Goal: Task Accomplishment & Management: Use online tool/utility

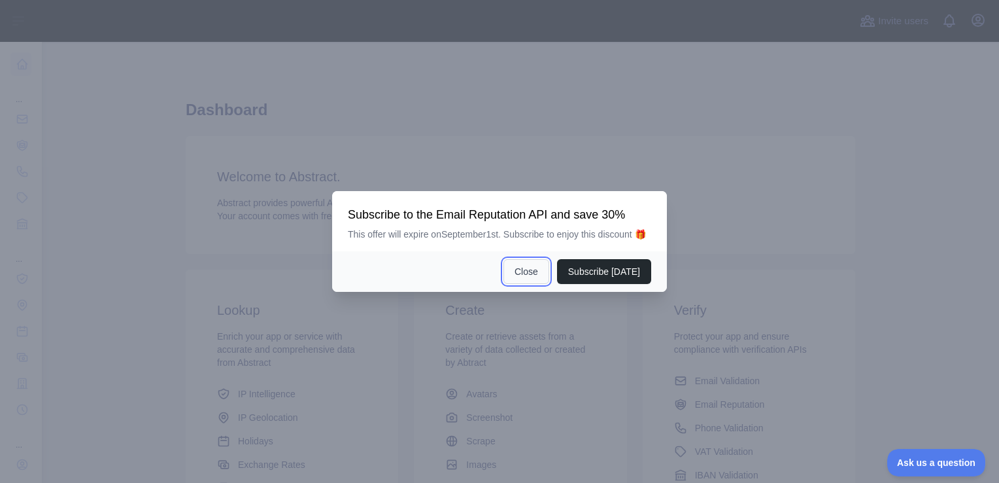
click at [532, 273] on button "Close" at bounding box center [527, 271] width 46 height 25
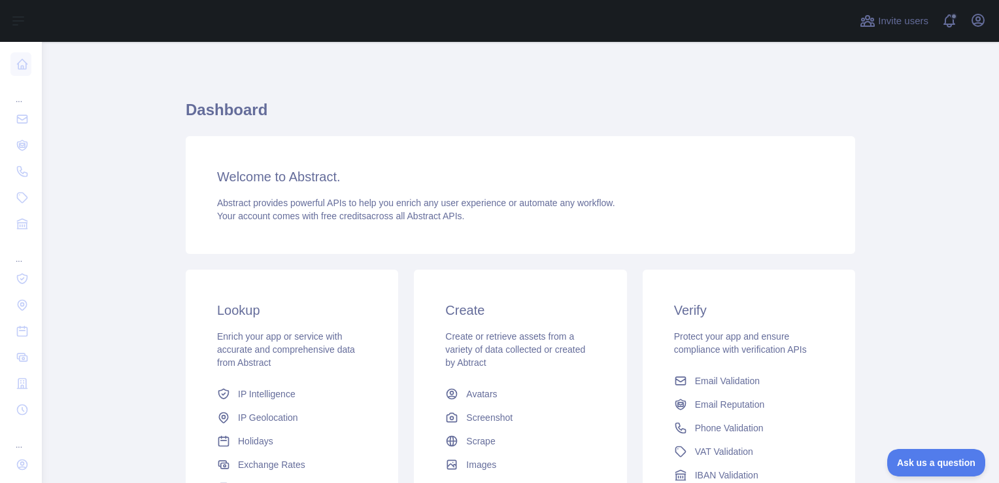
scroll to position [168, 0]
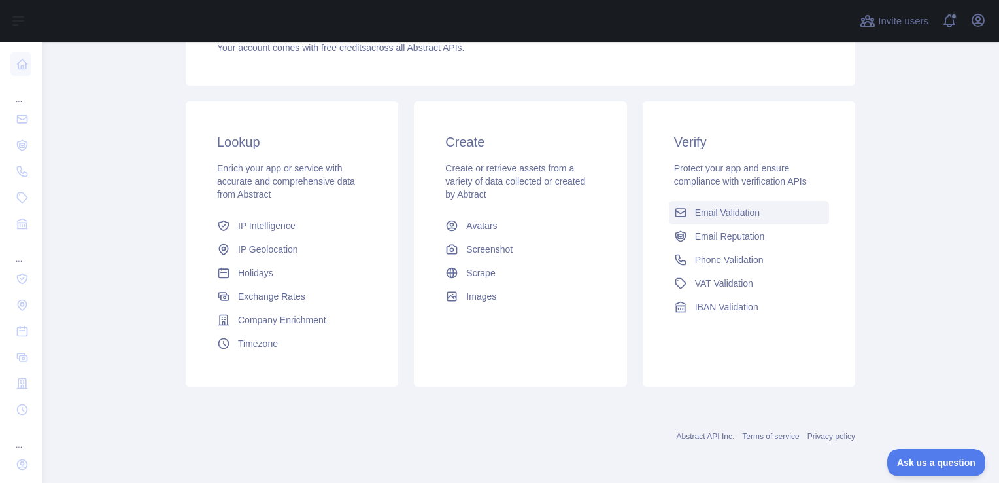
click at [725, 209] on span "Email Validation" at bounding box center [727, 212] width 65 height 13
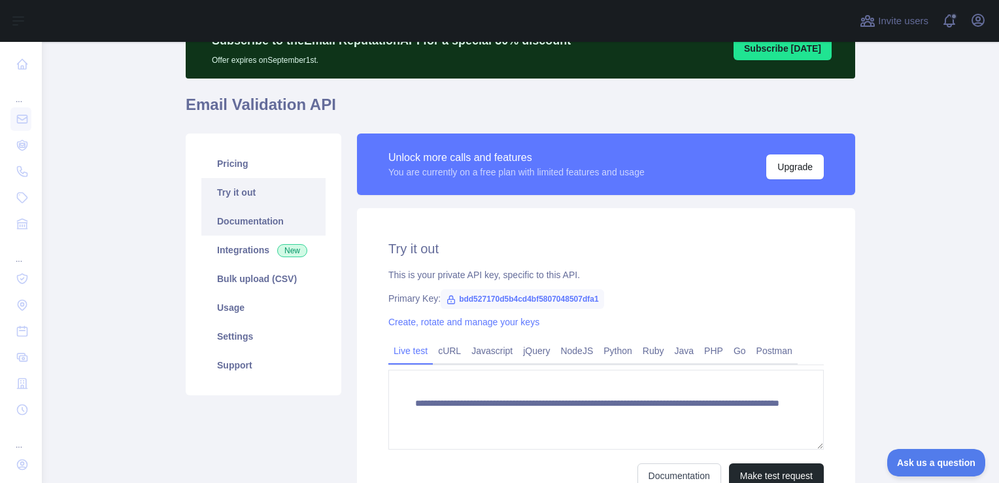
scroll to position [60, 0]
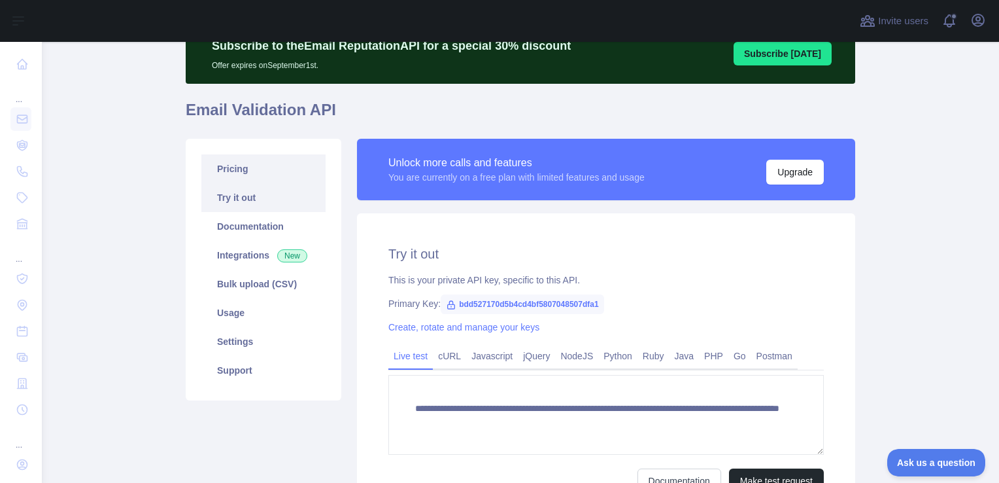
click at [247, 167] on link "Pricing" at bounding box center [263, 168] width 124 height 29
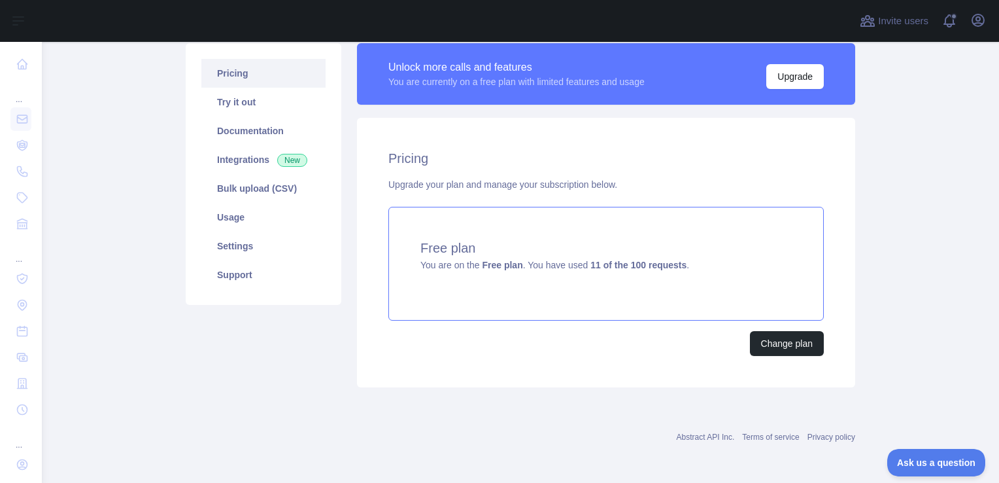
click at [667, 292] on div "Free plan You are on the Free plan . You have used 11 of the 100 requests ." at bounding box center [606, 264] width 436 height 114
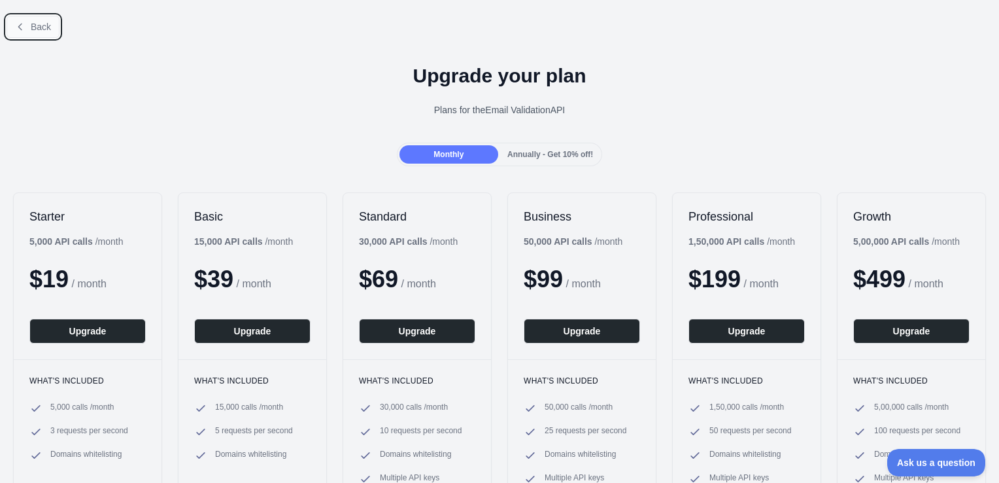
click at [40, 31] on span "Back" at bounding box center [41, 27] width 20 height 10
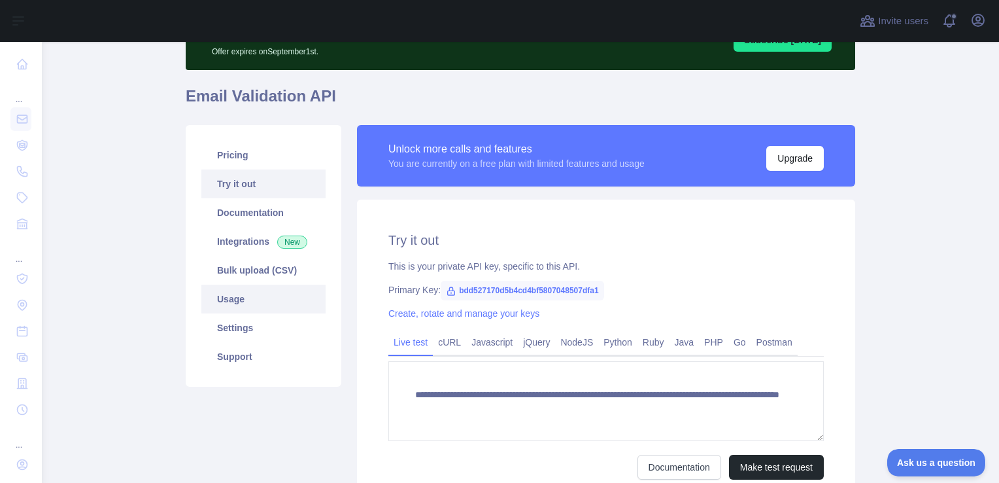
click at [246, 293] on link "Usage" at bounding box center [263, 299] width 124 height 29
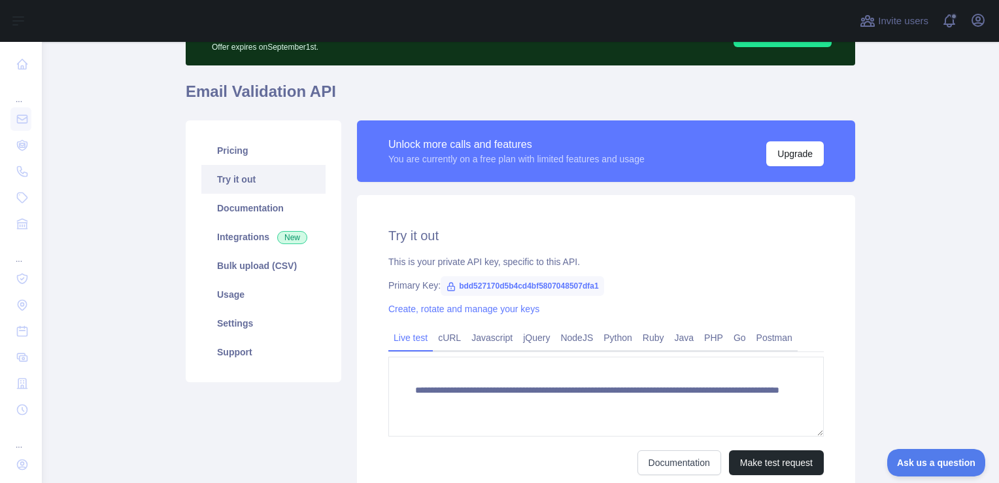
scroll to position [198, 0]
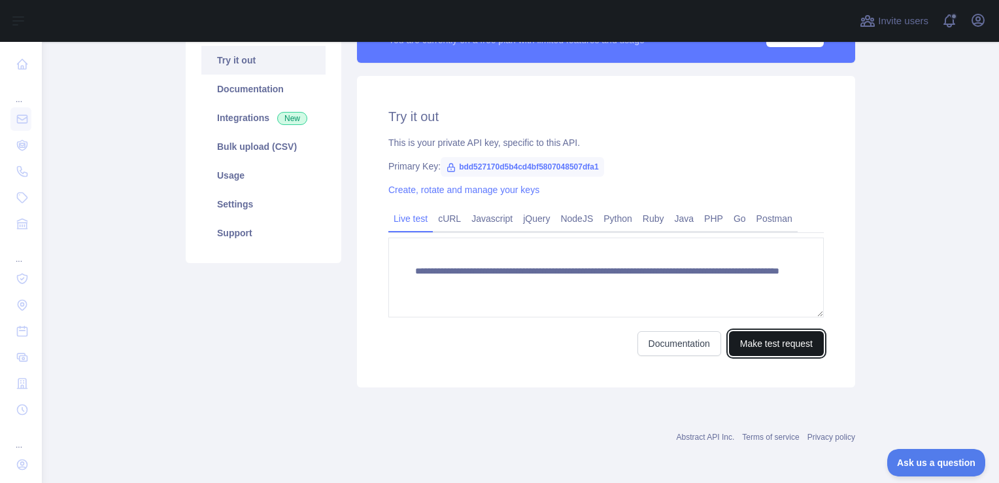
click at [764, 343] on button "Make test request" at bounding box center [776, 343] width 95 height 25
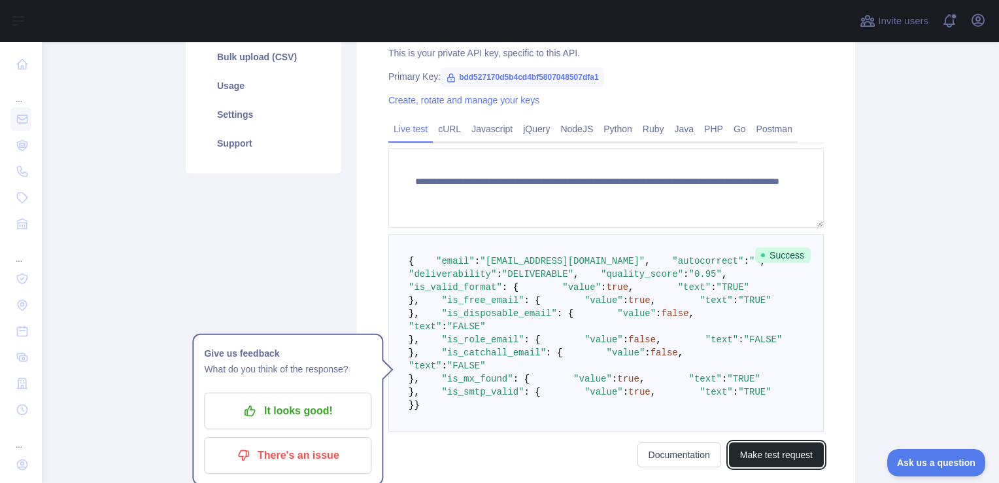
scroll to position [289, 0]
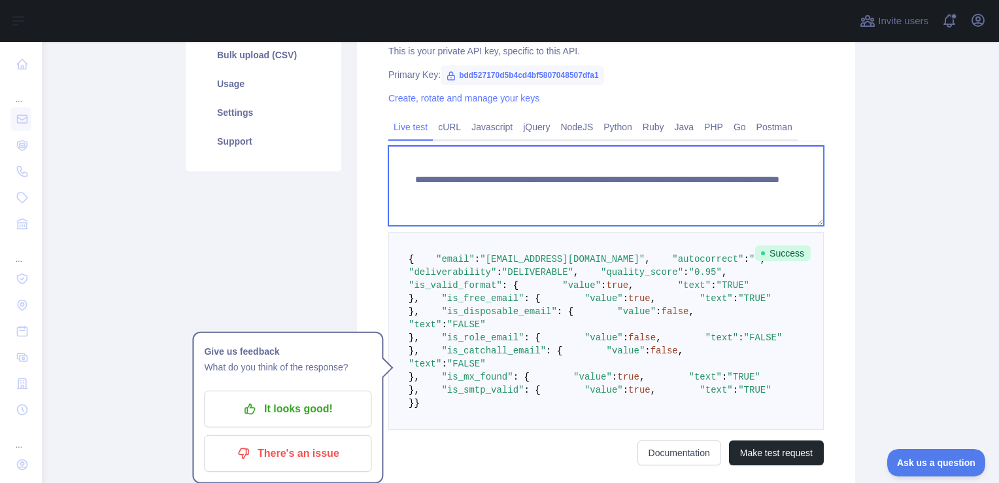
drag, startPoint x: 406, startPoint y: 175, endPoint x: 742, endPoint y: 195, distance: 337.4
click at [742, 195] on textarea "**********" at bounding box center [606, 186] width 436 height 80
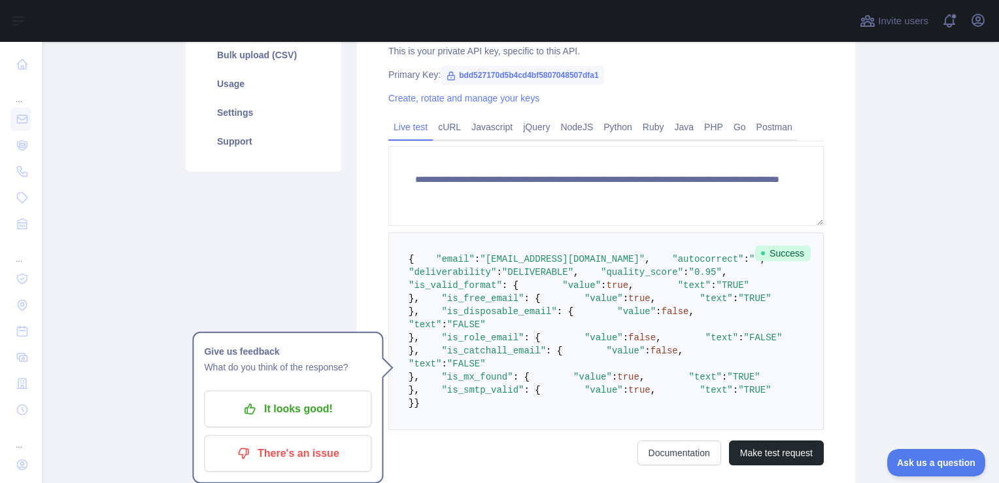
click at [696, 296] on pre "{ "email" : "[EMAIL_ADDRESS][DOMAIN_NAME]" , "autocorrect" : "" , "deliverabili…" at bounding box center [606, 331] width 436 height 198
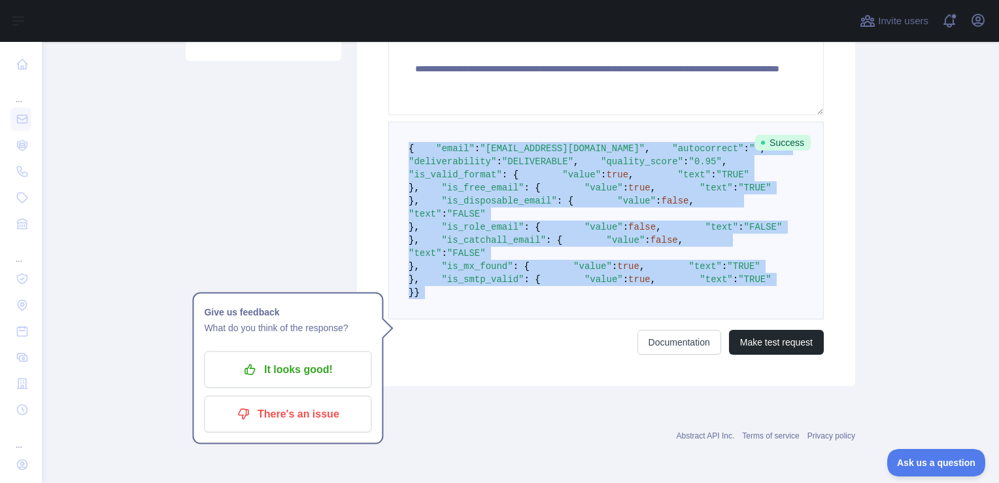
scroll to position [685, 0]
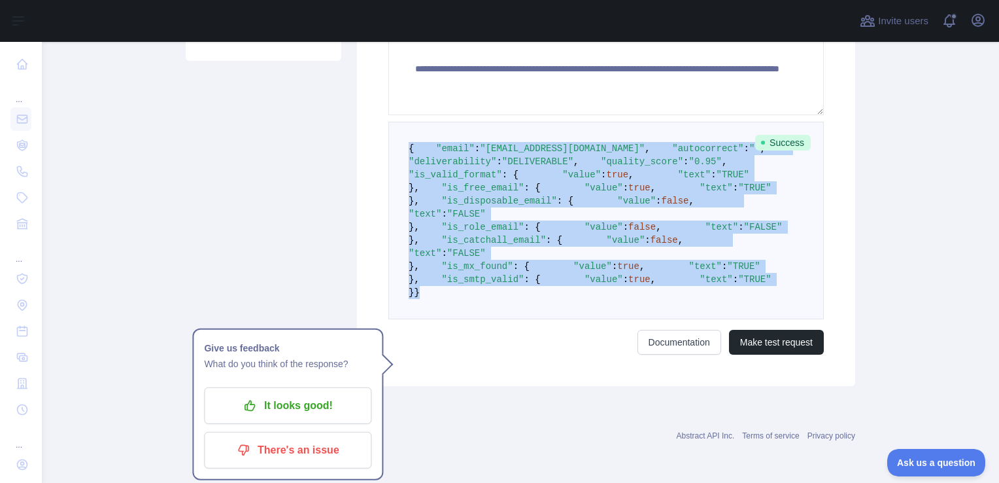
drag, startPoint x: 404, startPoint y: 71, endPoint x: 544, endPoint y: 297, distance: 265.9
click at [544, 297] on pre "{ "email" : "[EMAIL_ADDRESS][DOMAIN_NAME]" , "autocorrect" : "" , "deliverabili…" at bounding box center [606, 221] width 436 height 198
copy code "{ "email" : "[EMAIL_ADDRESS][DOMAIN_NAME]" , "autocorrect" : "" , "deliverabili…"
